Goal: Transaction & Acquisition: Purchase product/service

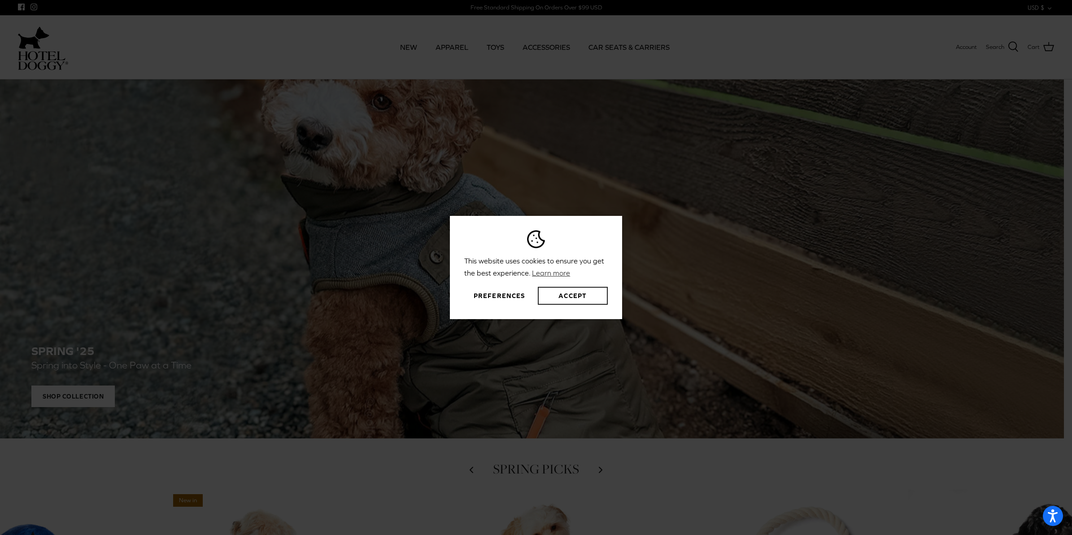
click at [571, 297] on button "Accept" at bounding box center [573, 296] width 70 height 18
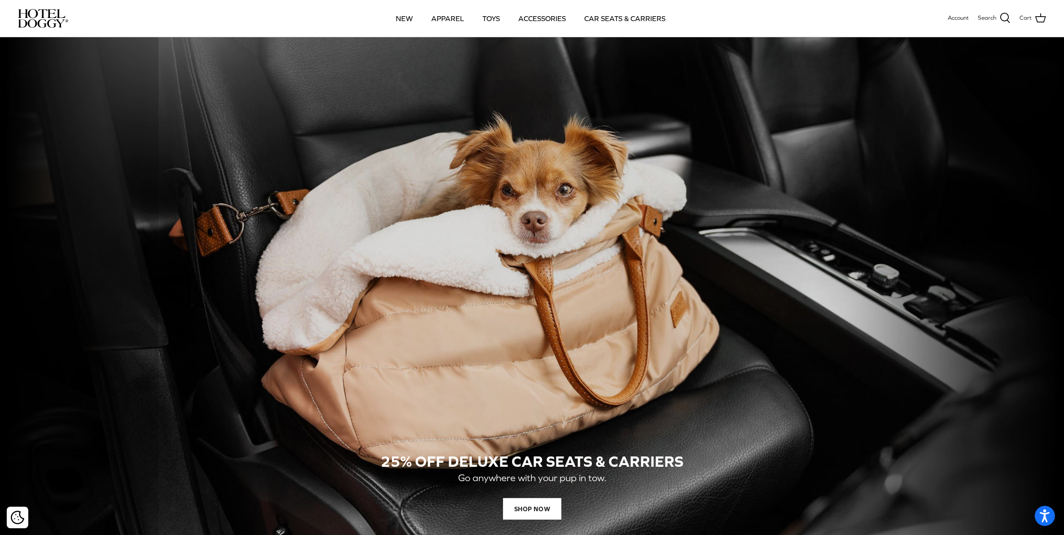
scroll to position [729, 0]
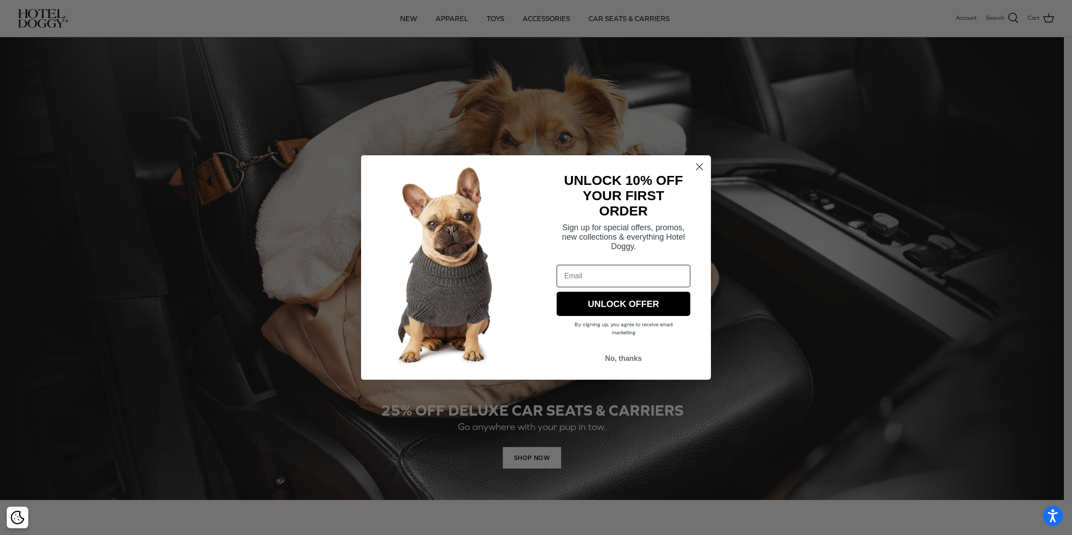
click at [698, 165] on circle "Close dialog" at bounding box center [699, 166] width 15 height 15
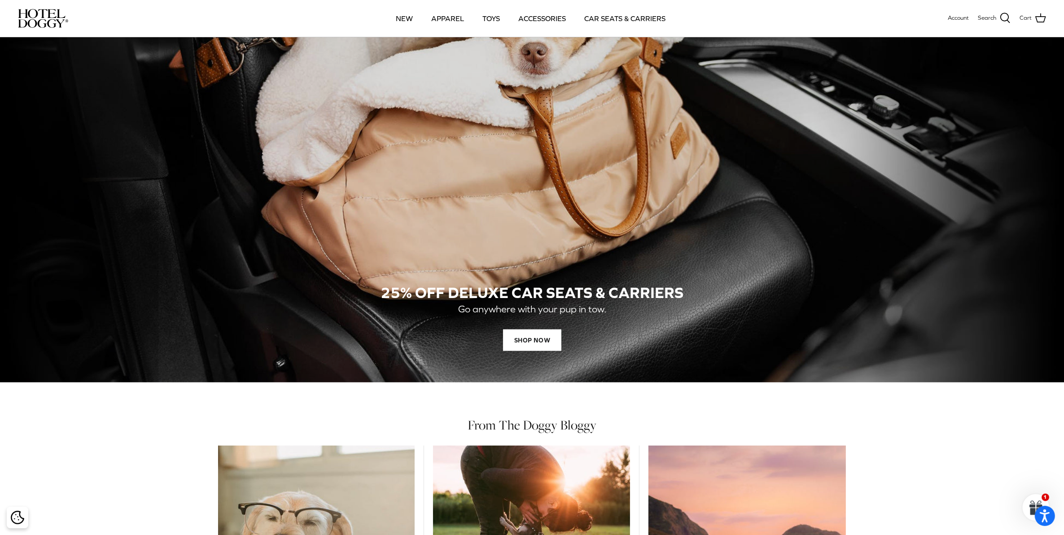
scroll to position [673, 0]
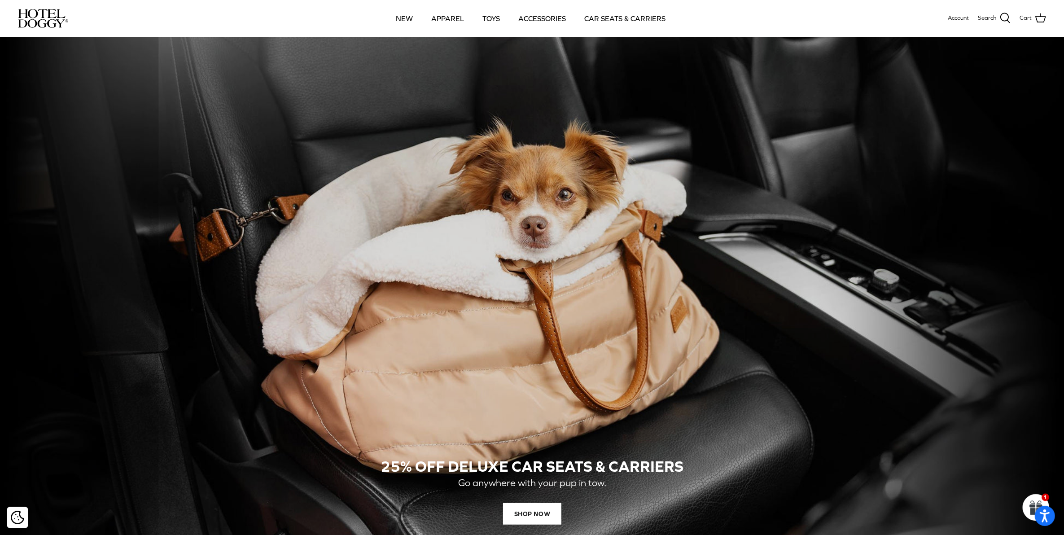
click at [595, 280] on div "25% OFF DELUXE CAR SEATS & CARRIERS Go anywhere with your pup in tow. SHOP NOW" at bounding box center [532, 290] width 1028 height 532
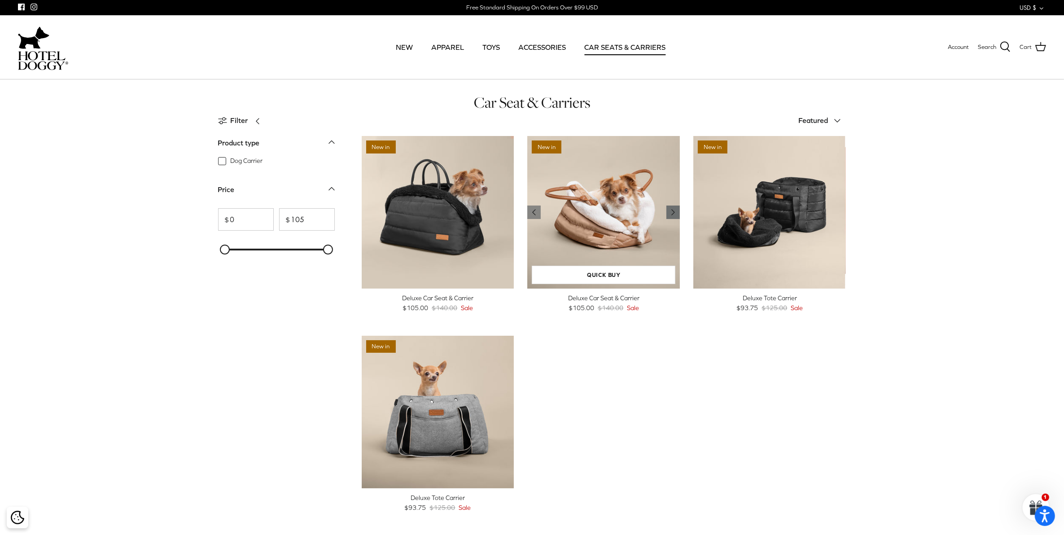
click at [674, 210] on icon "Right" at bounding box center [672, 212] width 11 height 11
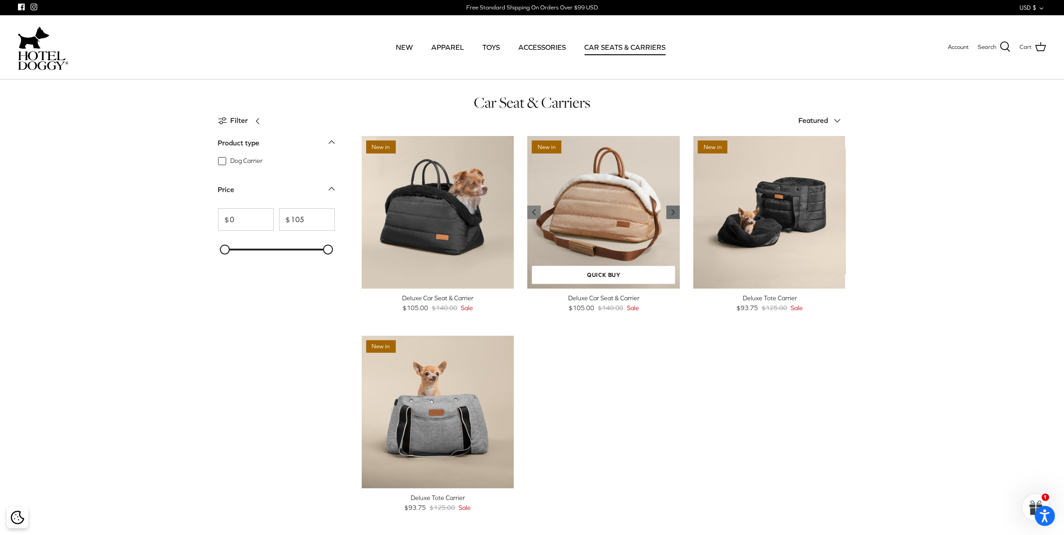
click at [674, 210] on icon "Right" at bounding box center [672, 212] width 11 height 11
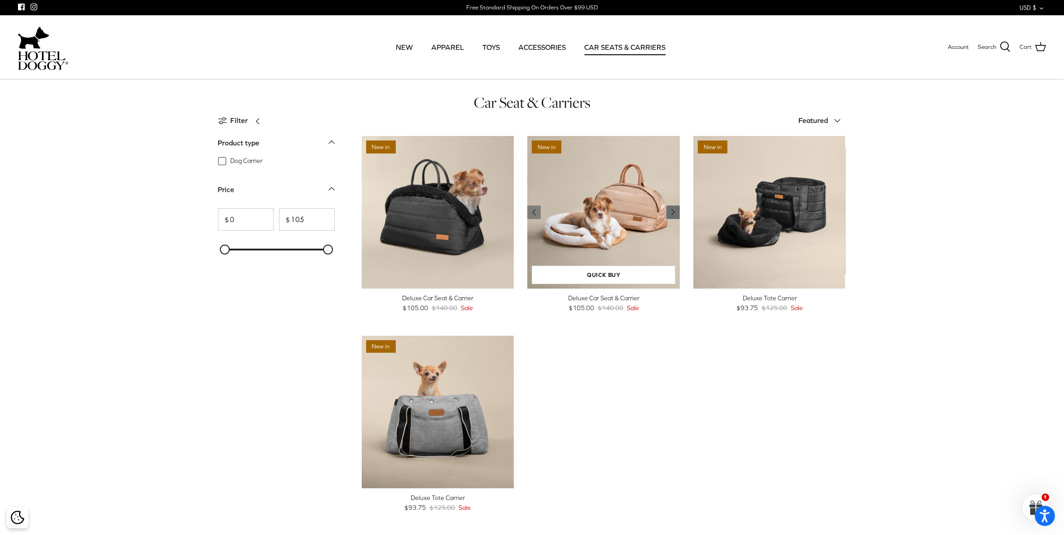
click at [671, 212] on icon "Right" at bounding box center [672, 212] width 11 height 11
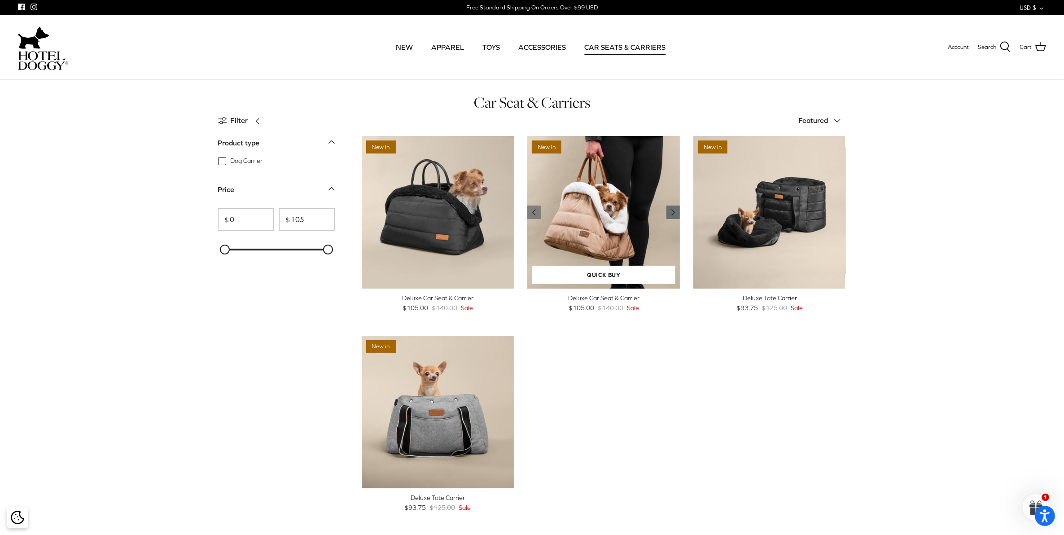
click at [671, 214] on icon "Right" at bounding box center [672, 212] width 11 height 11
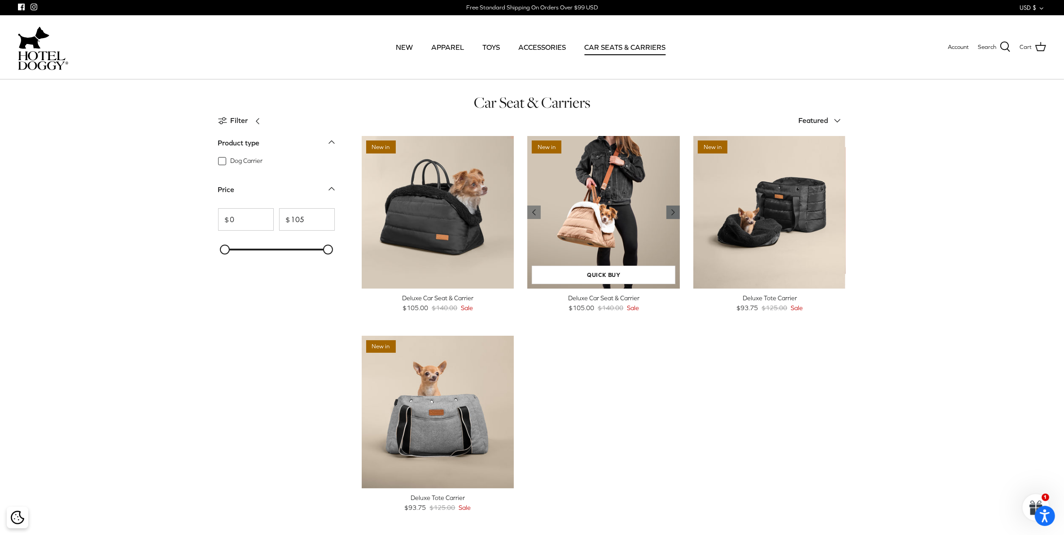
click at [671, 214] on icon "Right" at bounding box center [672, 212] width 11 height 11
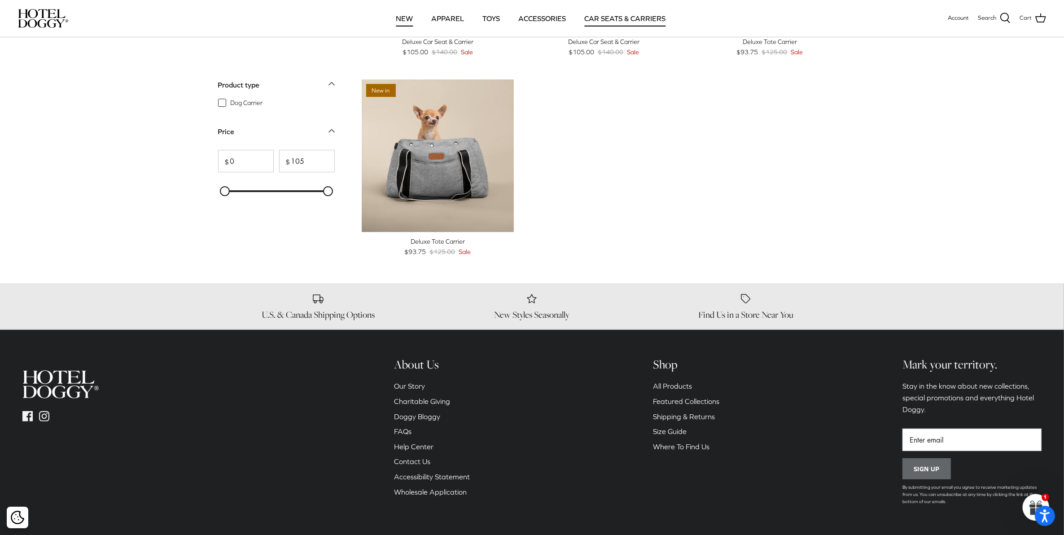
scroll to position [112, 0]
